Goal: Find specific page/section: Find specific page/section

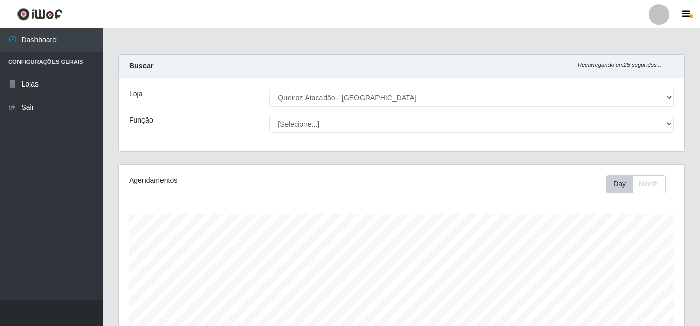
select select "462"
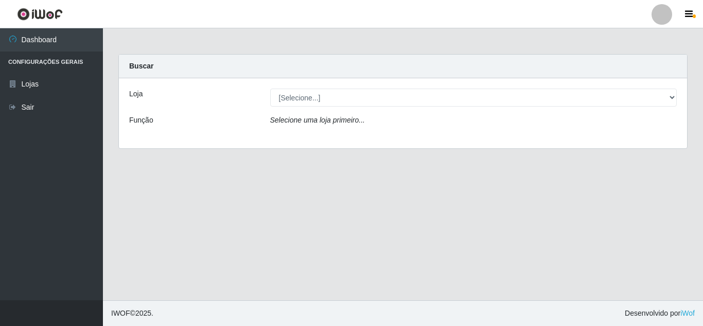
select select "462"
click at [270, 88] on select "[Selecione...] Queiroz [GEOGRAPHIC_DATA] - [GEOGRAPHIC_DATA]" at bounding box center [473, 97] width 407 height 18
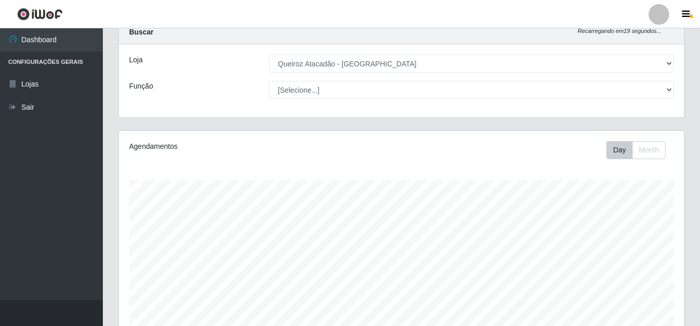
scroll to position [51, 0]
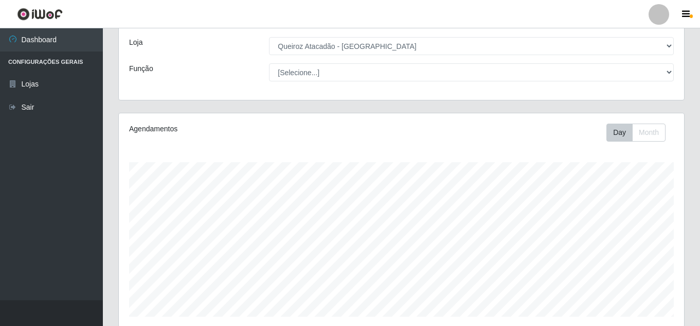
click at [442, 41] on select "[Selecione...] Queiroz [GEOGRAPHIC_DATA] - [GEOGRAPHIC_DATA]" at bounding box center [471, 46] width 405 height 18
click at [269, 37] on select "[Selecione...] Queiroz [GEOGRAPHIC_DATA] - [GEOGRAPHIC_DATA]" at bounding box center [471, 46] width 405 height 18
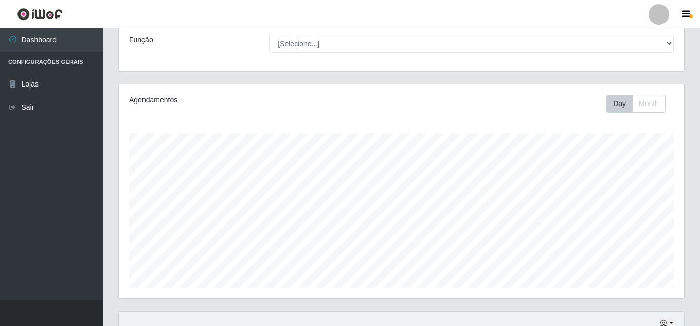
scroll to position [0, 0]
